Goal: Entertainment & Leisure: Consume media (video, audio)

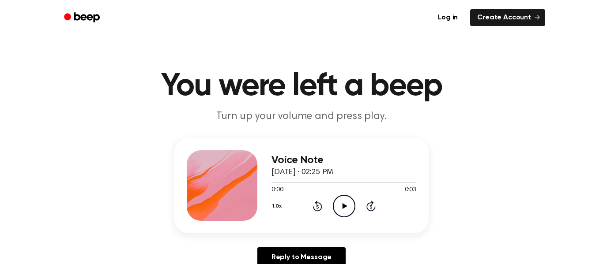
click at [341, 210] on icon "Play Audio" at bounding box center [344, 206] width 22 height 22
click at [341, 208] on icon "Play Audio" at bounding box center [344, 206] width 22 height 22
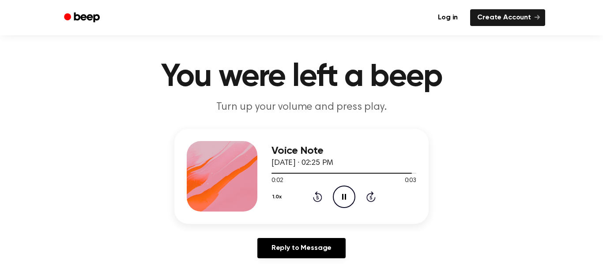
scroll to position [10, 0]
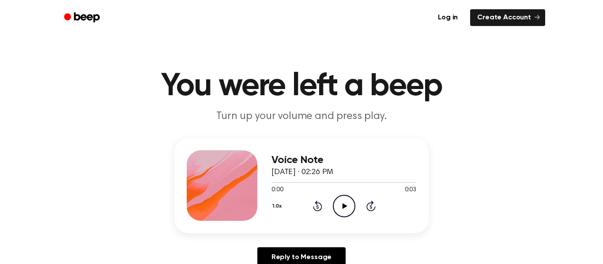
click at [343, 203] on icon "Play Audio" at bounding box center [344, 206] width 22 height 22
click at [346, 209] on icon "Play Audio" at bounding box center [344, 206] width 22 height 22
click at [346, 211] on icon "Play Audio" at bounding box center [344, 206] width 22 height 22
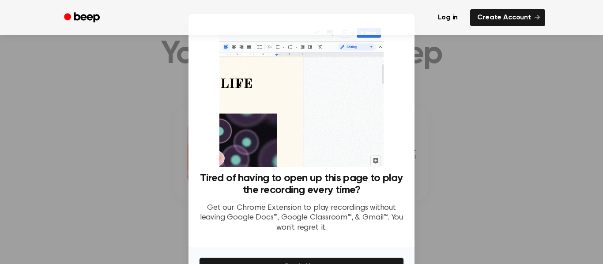
scroll to position [22, 0]
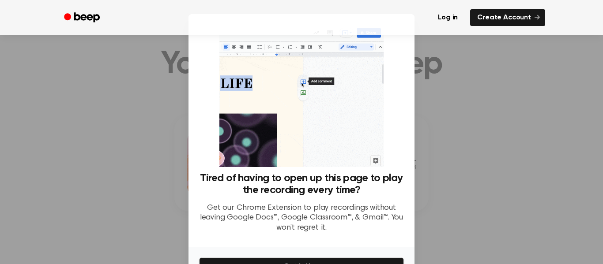
click at [425, 103] on div at bounding box center [301, 132] width 603 height 264
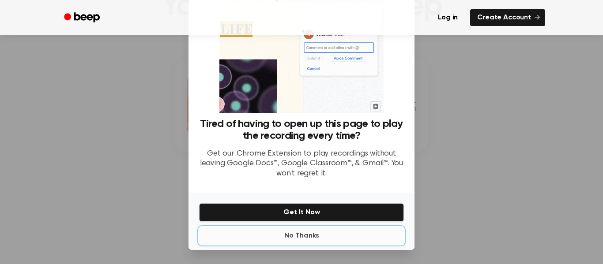
click at [319, 238] on button "No Thanks" at bounding box center [301, 236] width 205 height 18
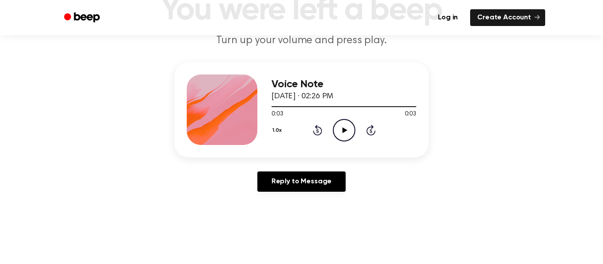
scroll to position [75, 0]
click at [337, 132] on icon "Play Audio" at bounding box center [344, 131] width 22 height 22
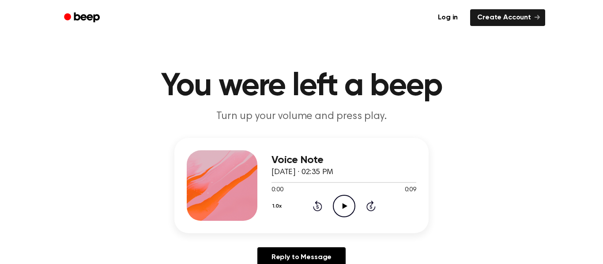
click at [333, 210] on icon "Play Audio" at bounding box center [344, 206] width 22 height 22
click at [341, 194] on div "0:00 0:04" at bounding box center [343, 190] width 145 height 9
click at [338, 214] on icon "Play Audio" at bounding box center [344, 206] width 22 height 22
